Goal: Information Seeking & Learning: Learn about a topic

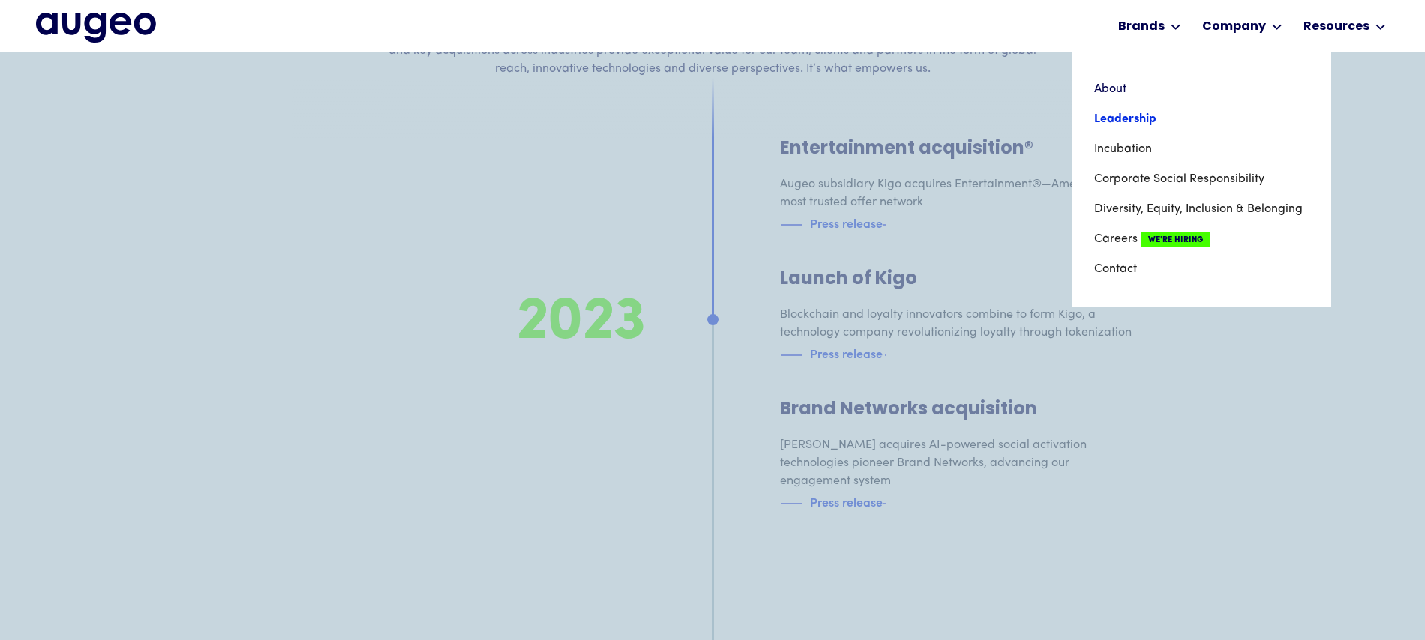
click at [1148, 120] on link "Leadership" at bounding box center [1201, 119] width 214 height 30
click at [1148, 119] on link "Leadership" at bounding box center [1201, 119] width 214 height 30
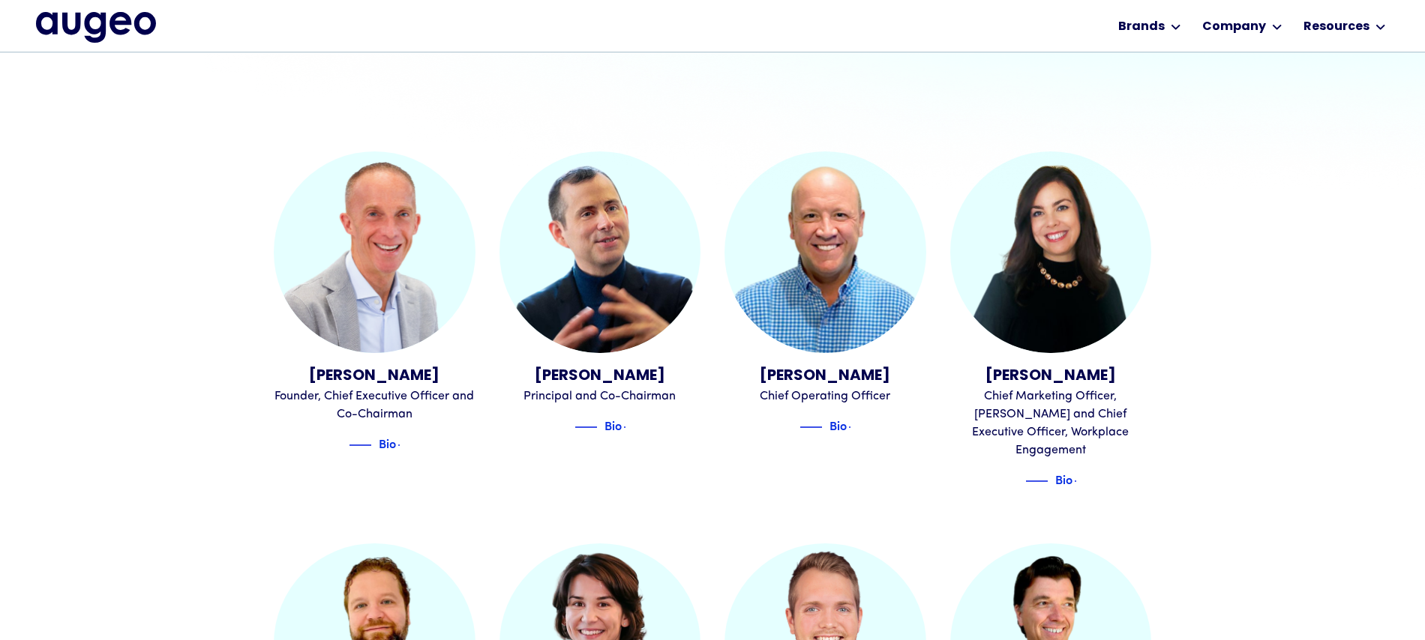
scroll to position [412, 0]
